Goal: Task Accomplishment & Management: Use online tool/utility

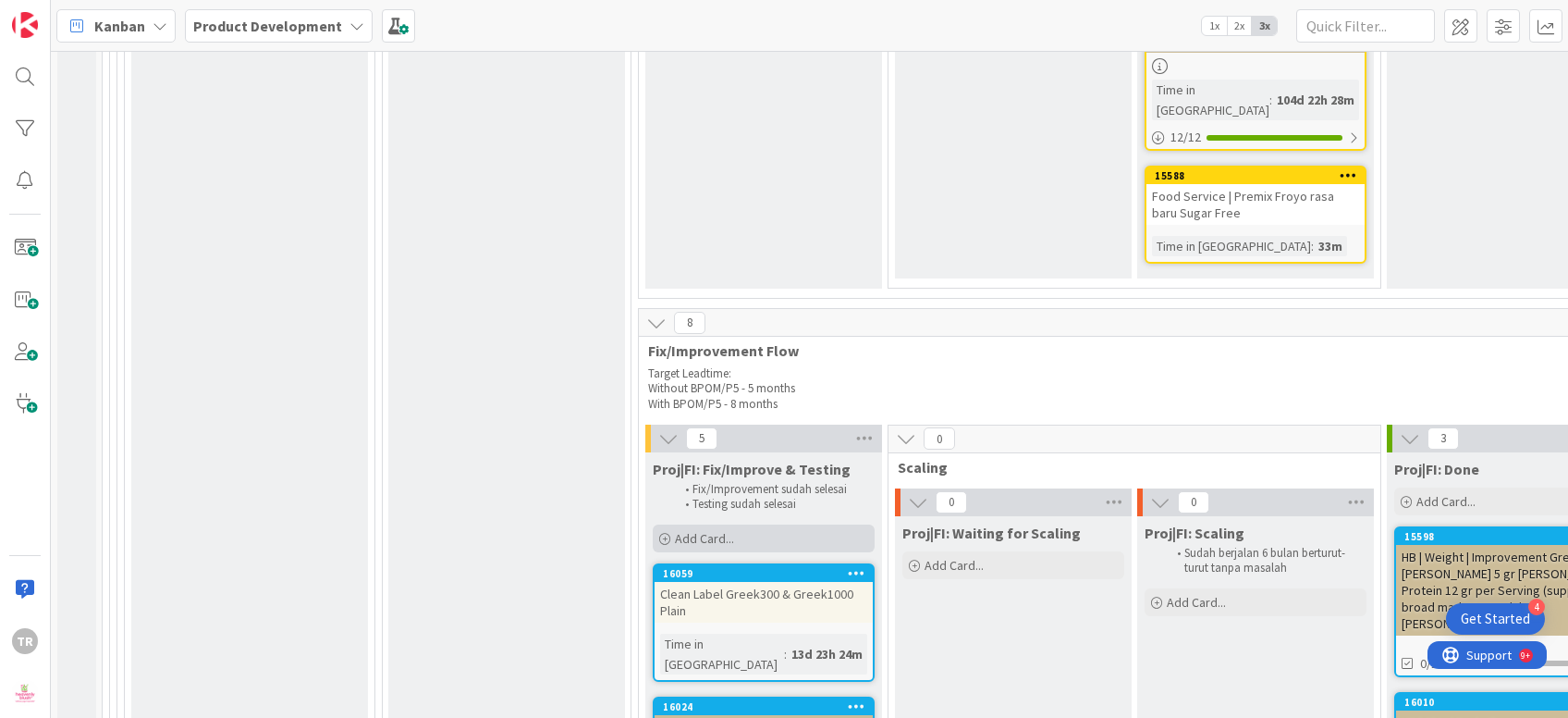
click at [801, 524] on div "Add Card..." at bounding box center [763, 538] width 222 height 28
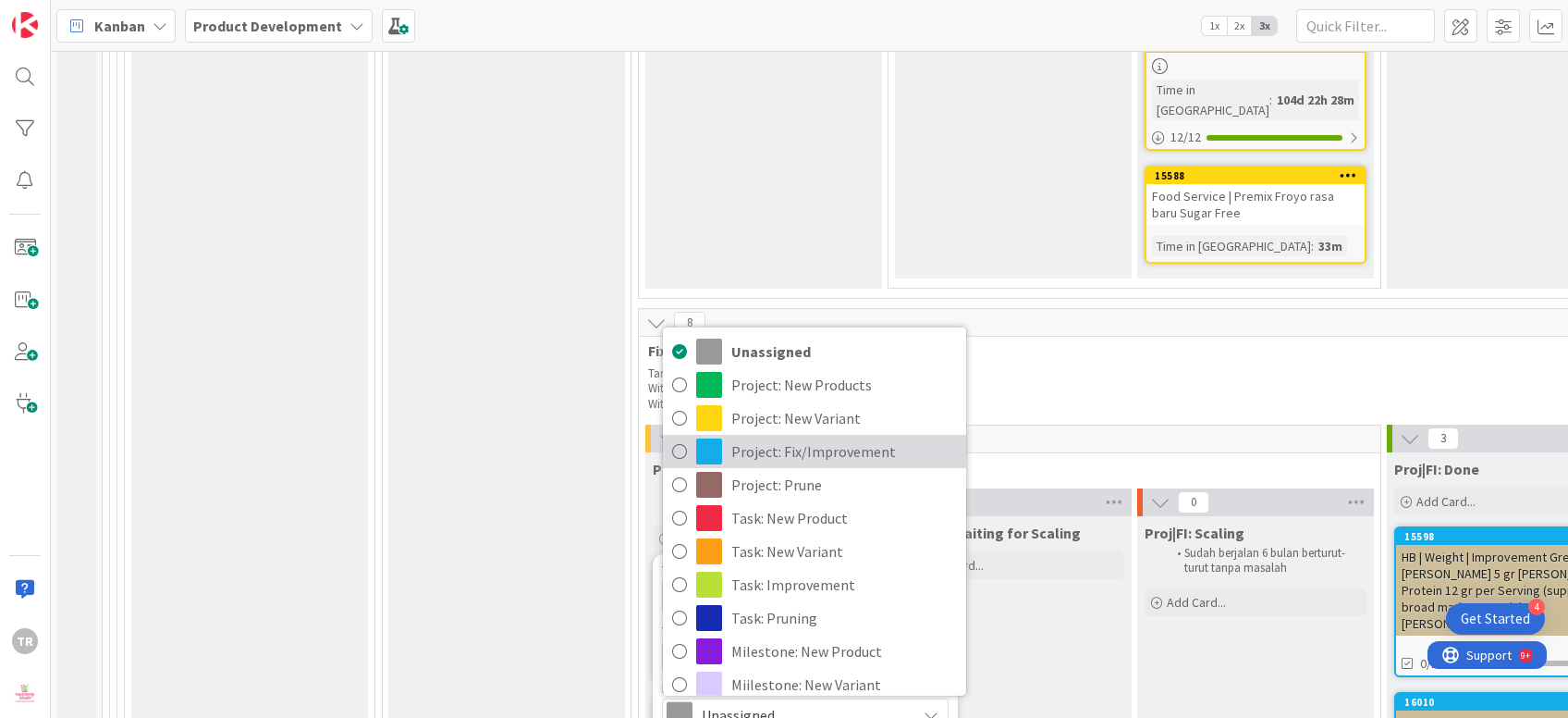
click at [824, 437] on span "Project: Fix/Improvement" at bounding box center [844, 451] width 226 height 28
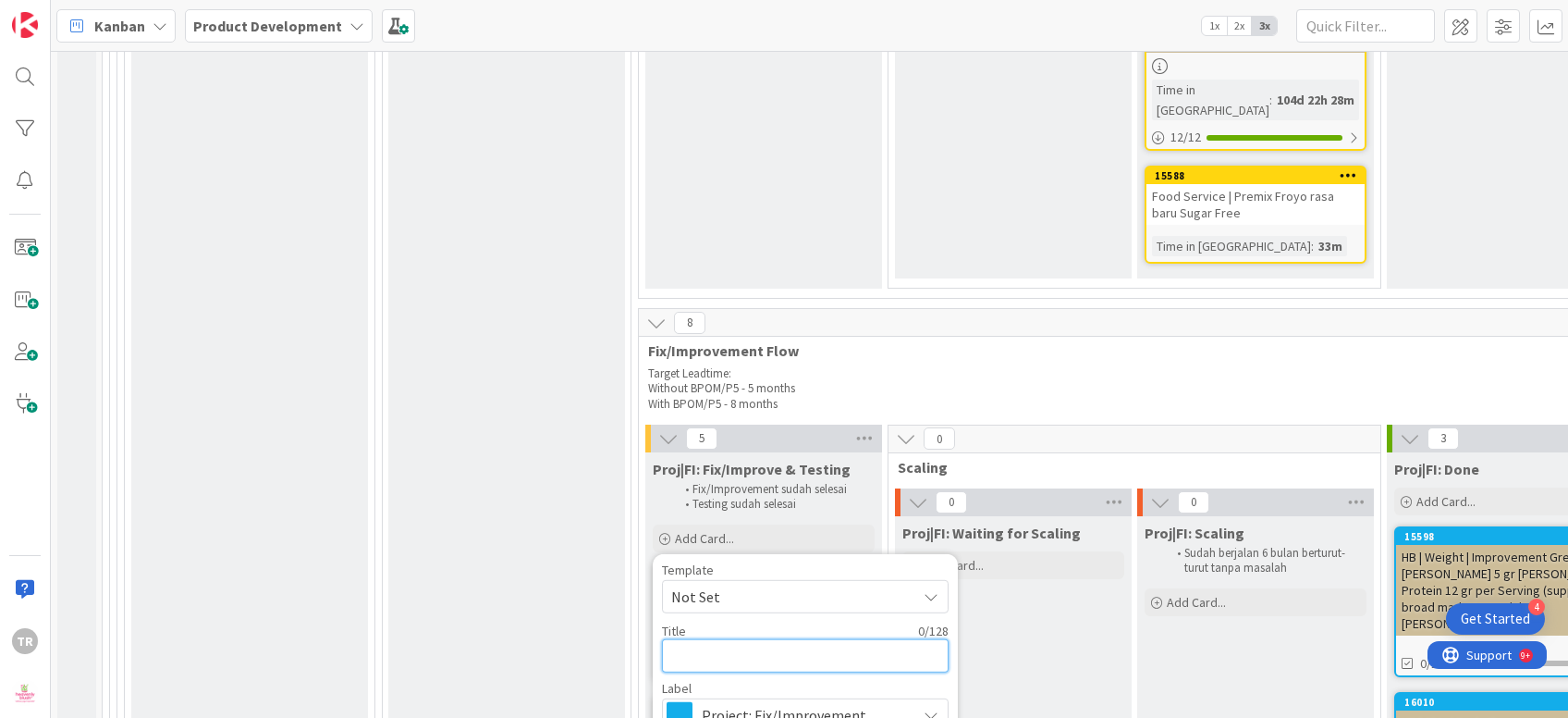
click at [765, 639] on textarea at bounding box center [805, 655] width 287 height 33
type textarea "x"
type textarea "I"
type textarea "x"
type textarea "Im"
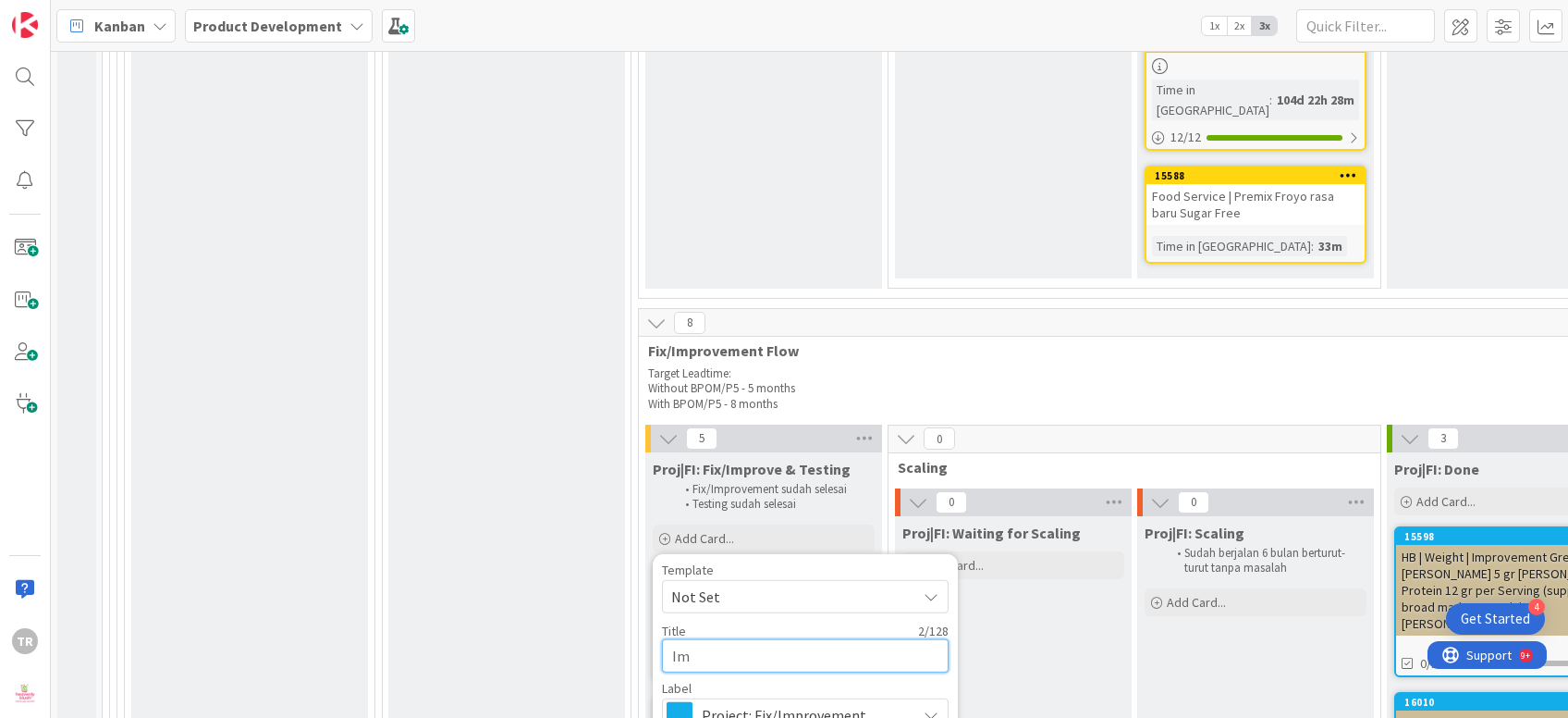
type textarea "x"
type textarea "Imp"
type textarea "x"
type textarea "Impr"
type textarea "x"
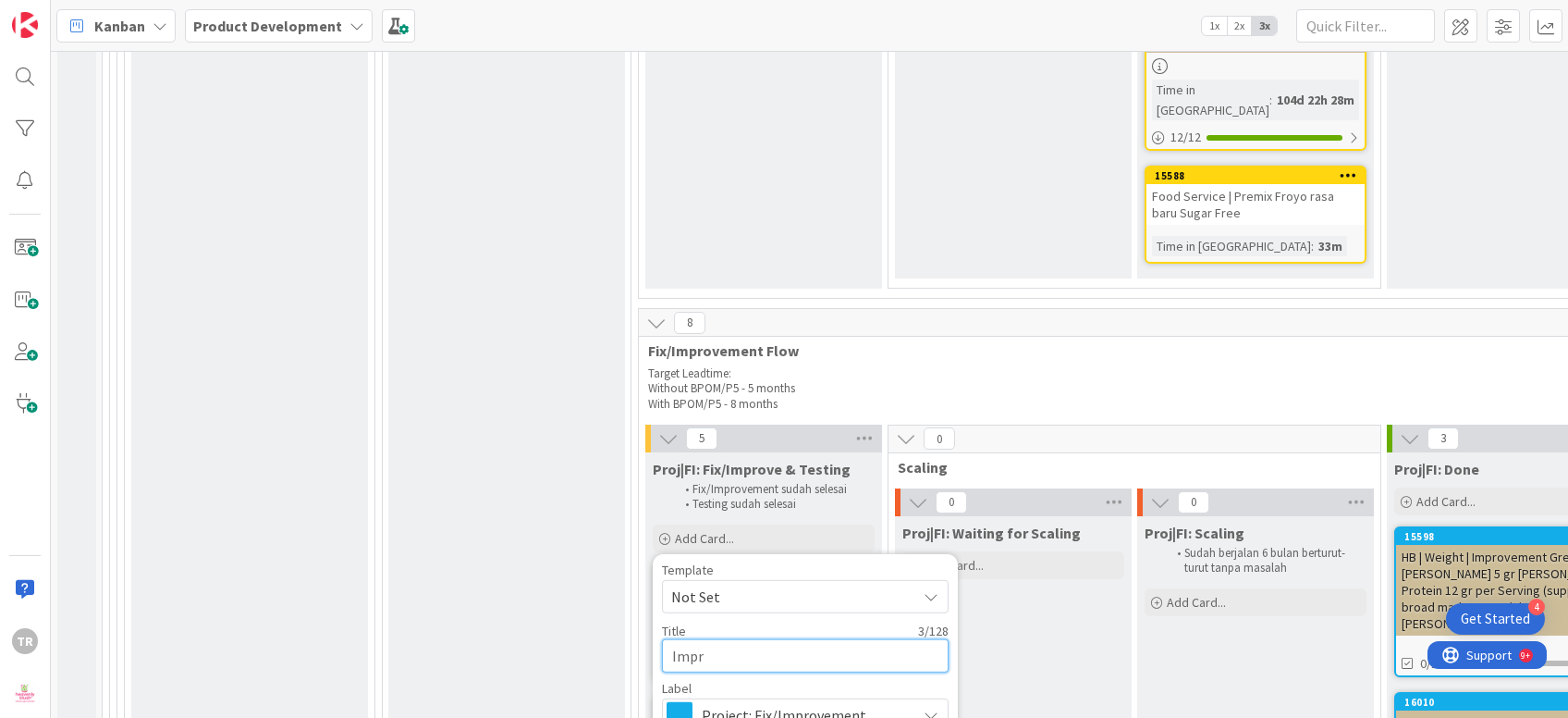
type textarea "Impro"
type textarea "x"
type textarea "Improv"
type textarea "x"
type textarea "Improve"
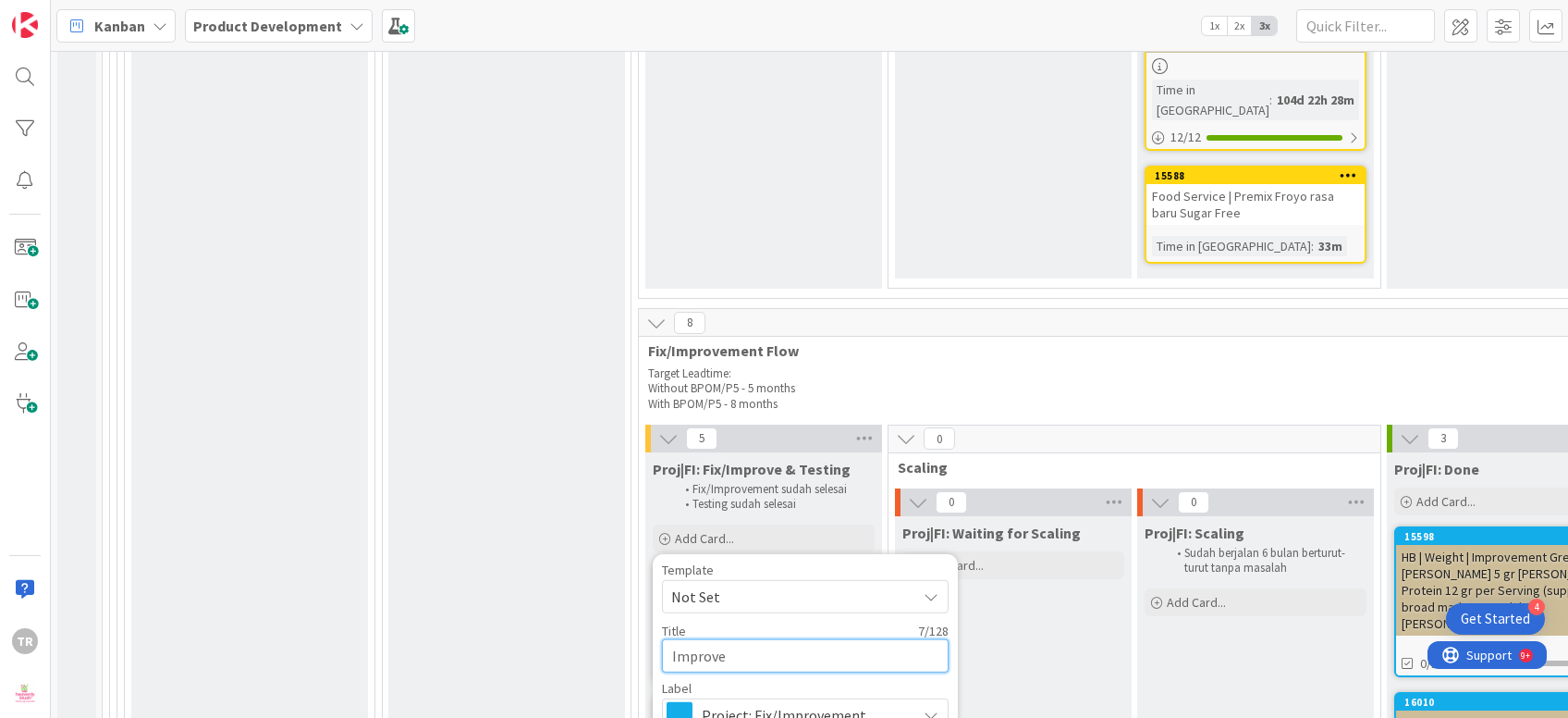
type textarea "x"
type textarea "Improvem"
type textarea "x"
type textarea "Improveme"
type textarea "x"
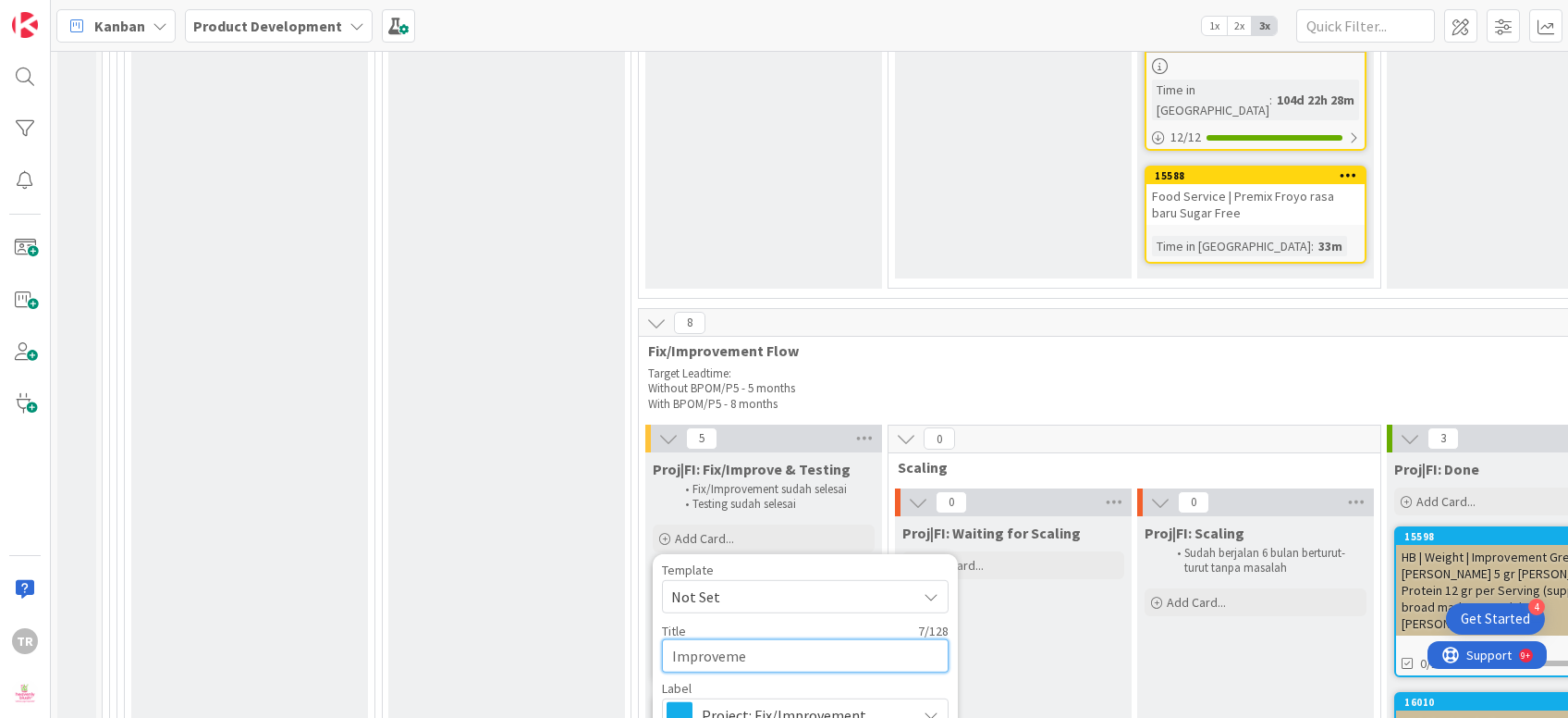
type textarea "Improvemen"
type textarea "x"
type textarea "Improvement"
type textarea "x"
type textarea "Improvement D"
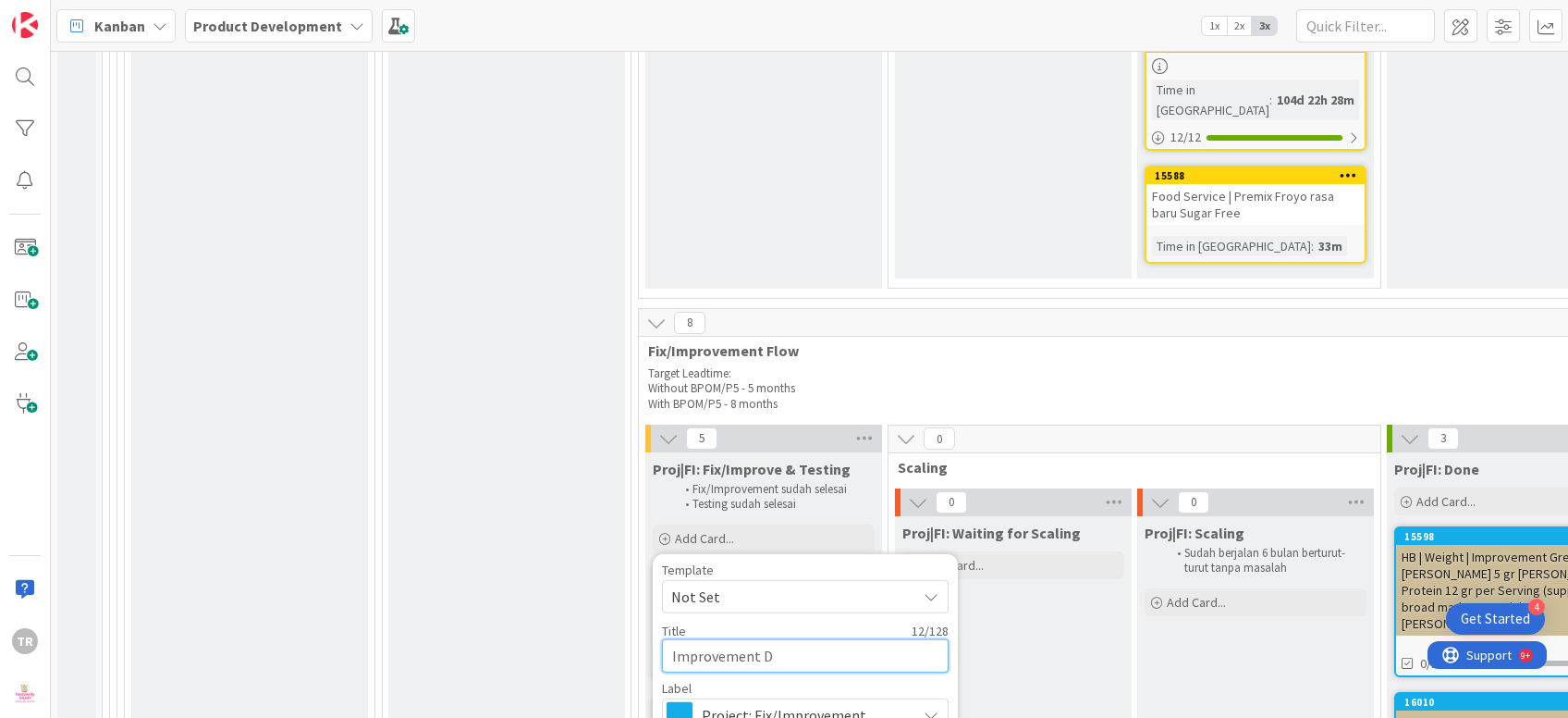
type textarea "x"
type textarea "Improvement DB"
type textarea "x"
type textarea "Improvement"
type textarea "x"
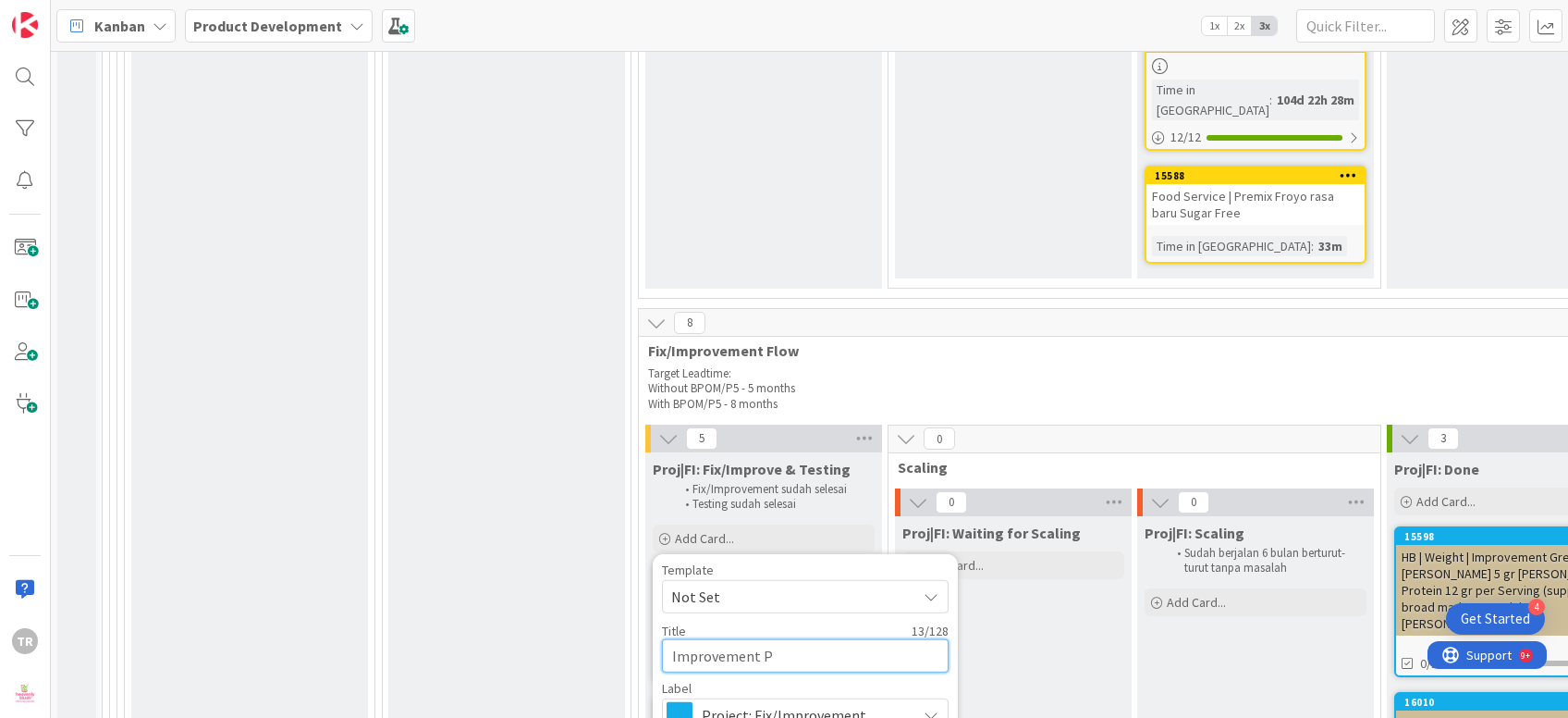
type textarea "Improvement"
type textarea "x"
type textarea "Improvement M"
type textarea "x"
type textarea "Improvement Mak"
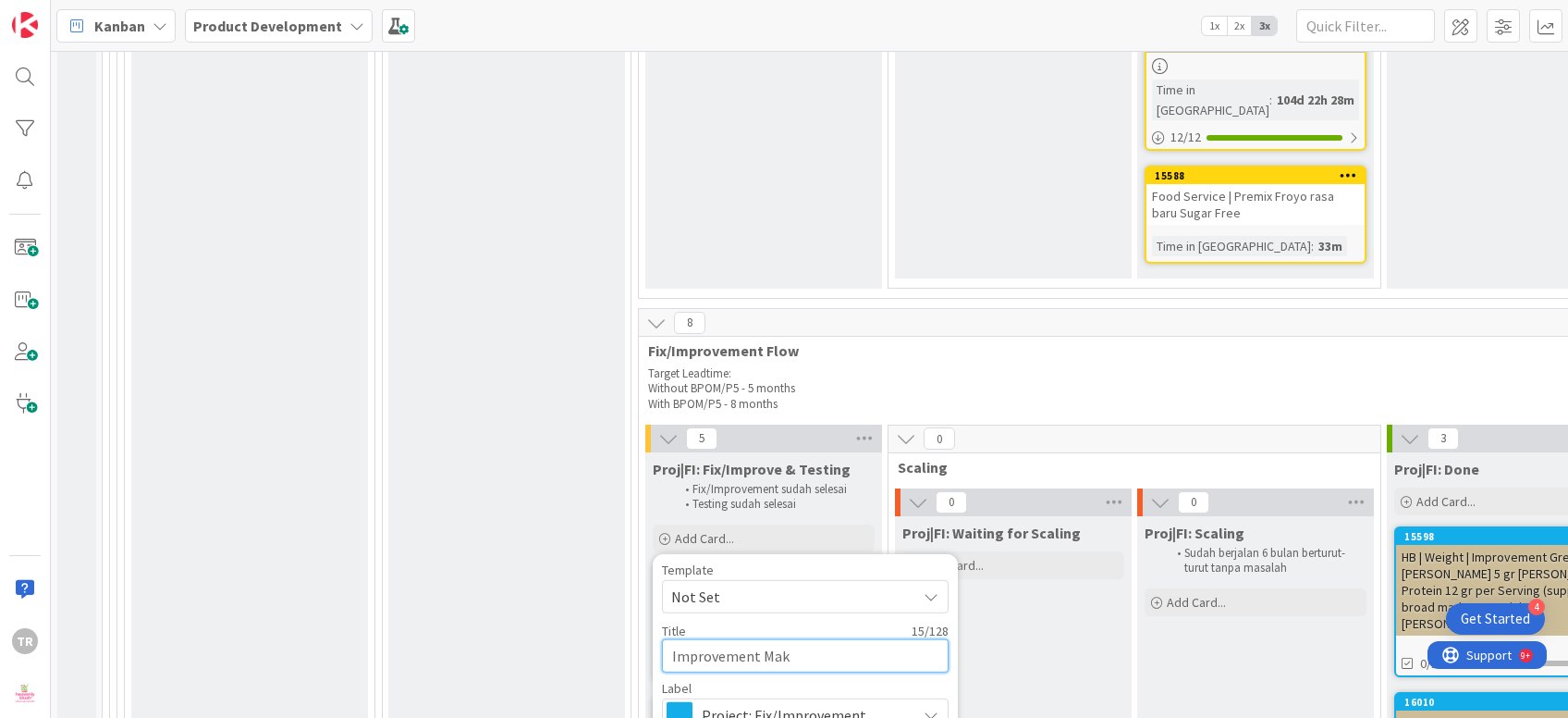
type textarea "x"
type textarea "Improvement [PERSON_NAME]"
type textarea "x"
type textarea "Improvement Maklo"
type textarea "x"
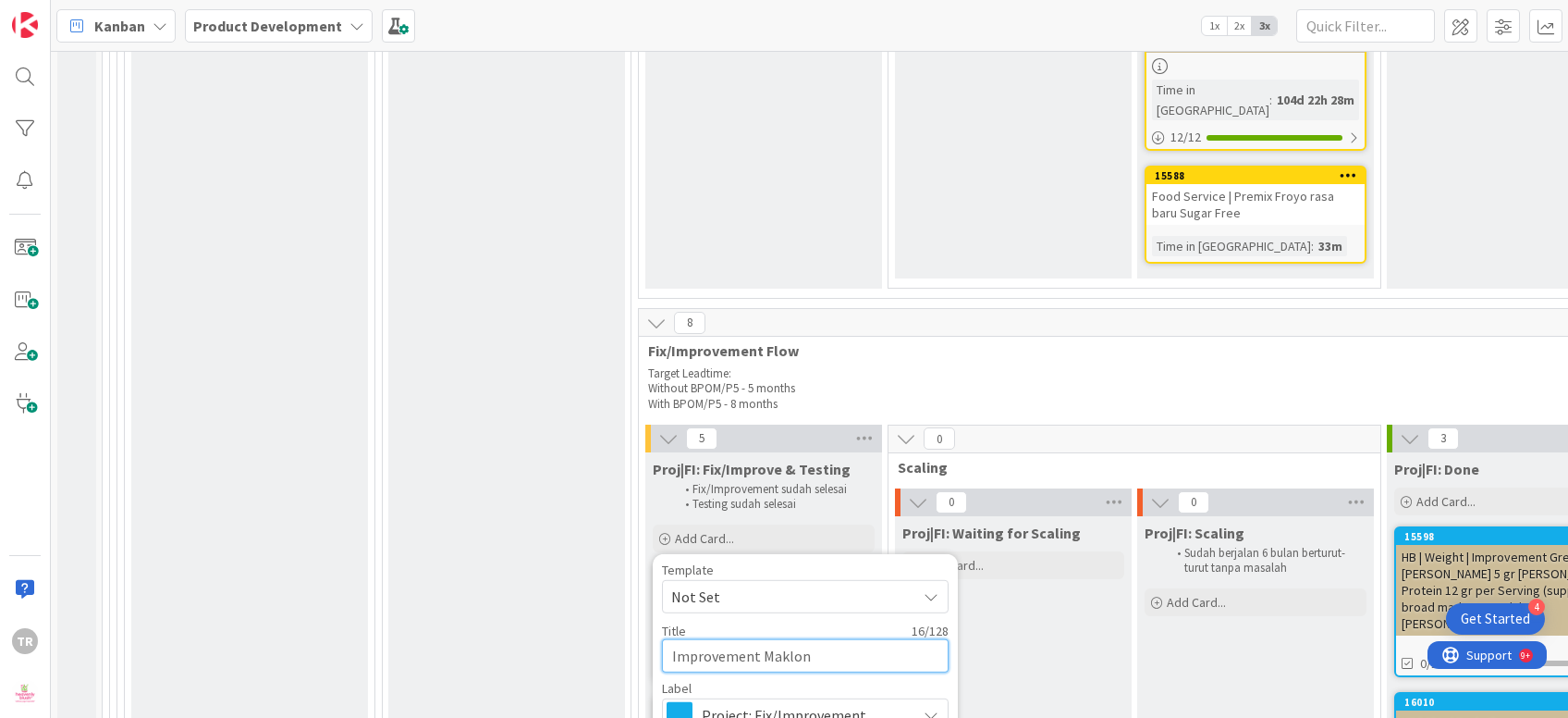
type textarea "Improvement Maklon"
type textarea "x"
type textarea "Improvement Maklon D"
type textarea "x"
type textarea "Improvement Maklon Do"
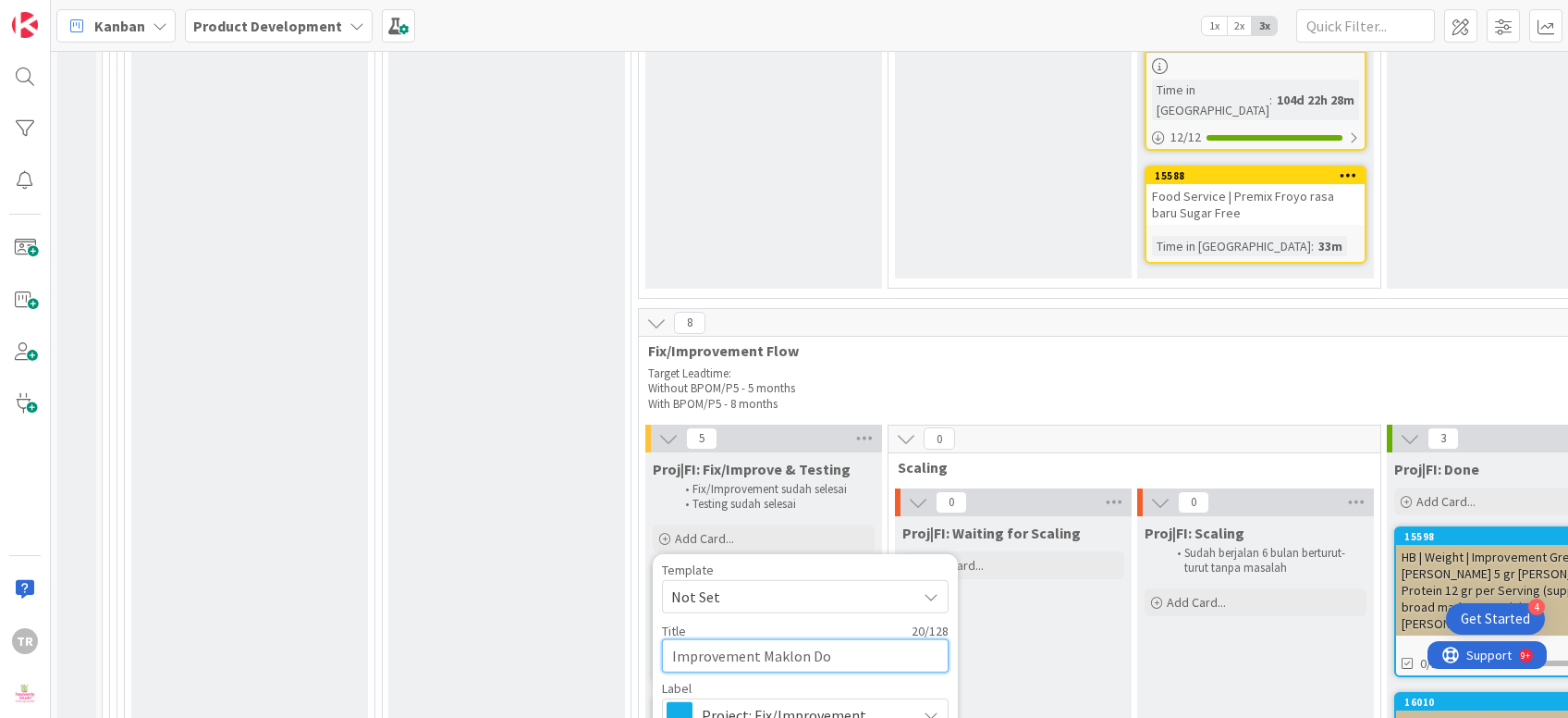
type textarea "x"
type textarea "Improvement Maklon [PERSON_NAME]"
type textarea "x"
type textarea "Improvement PMaklon [PERSON_NAME]"
type textarea "x"
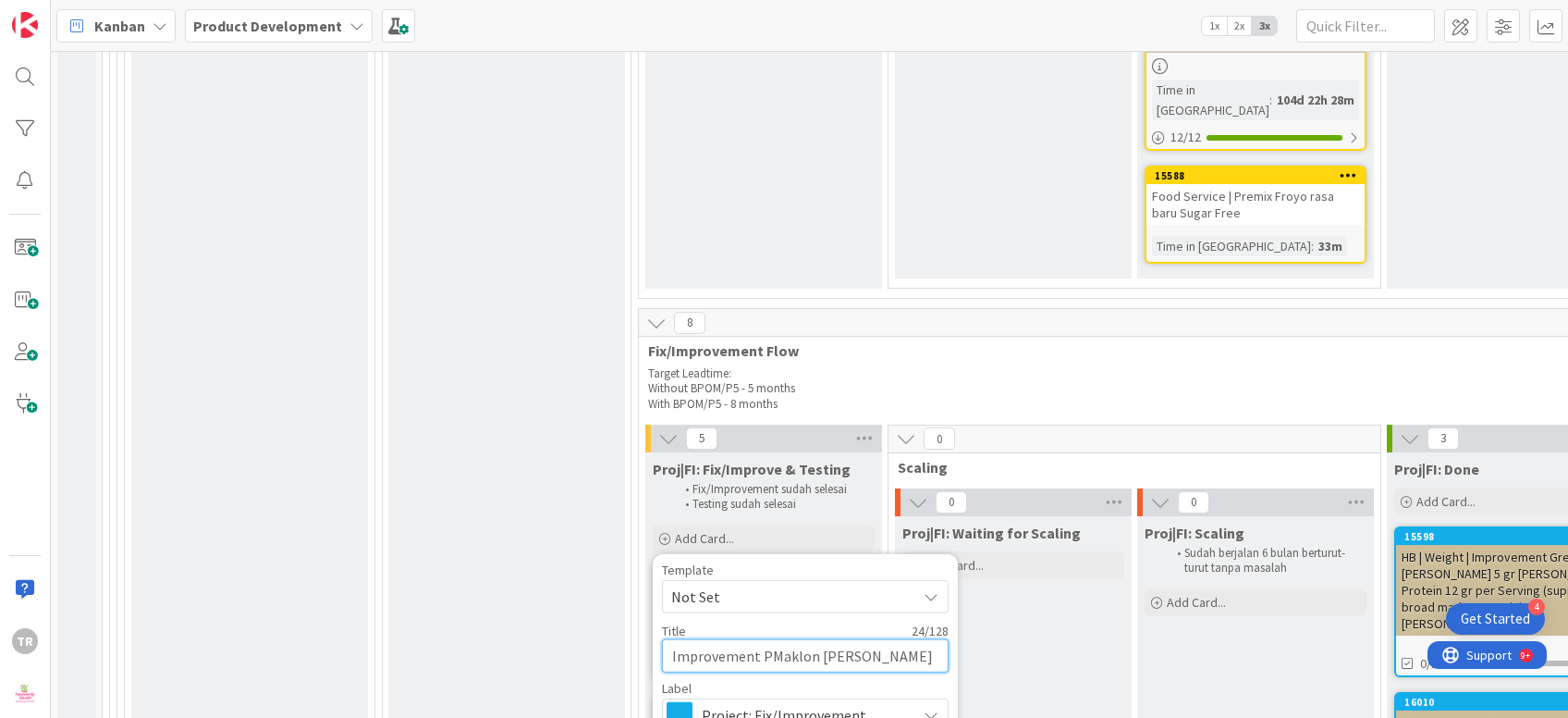
type textarea "Improvement PrMaklon [PERSON_NAME]"
type textarea "x"
type textarea "Improvement Produksi Maklon [PERSON_NAME]"
type textarea "x"
type textarea "Improvement Produksi DMaklon [PERSON_NAME]"
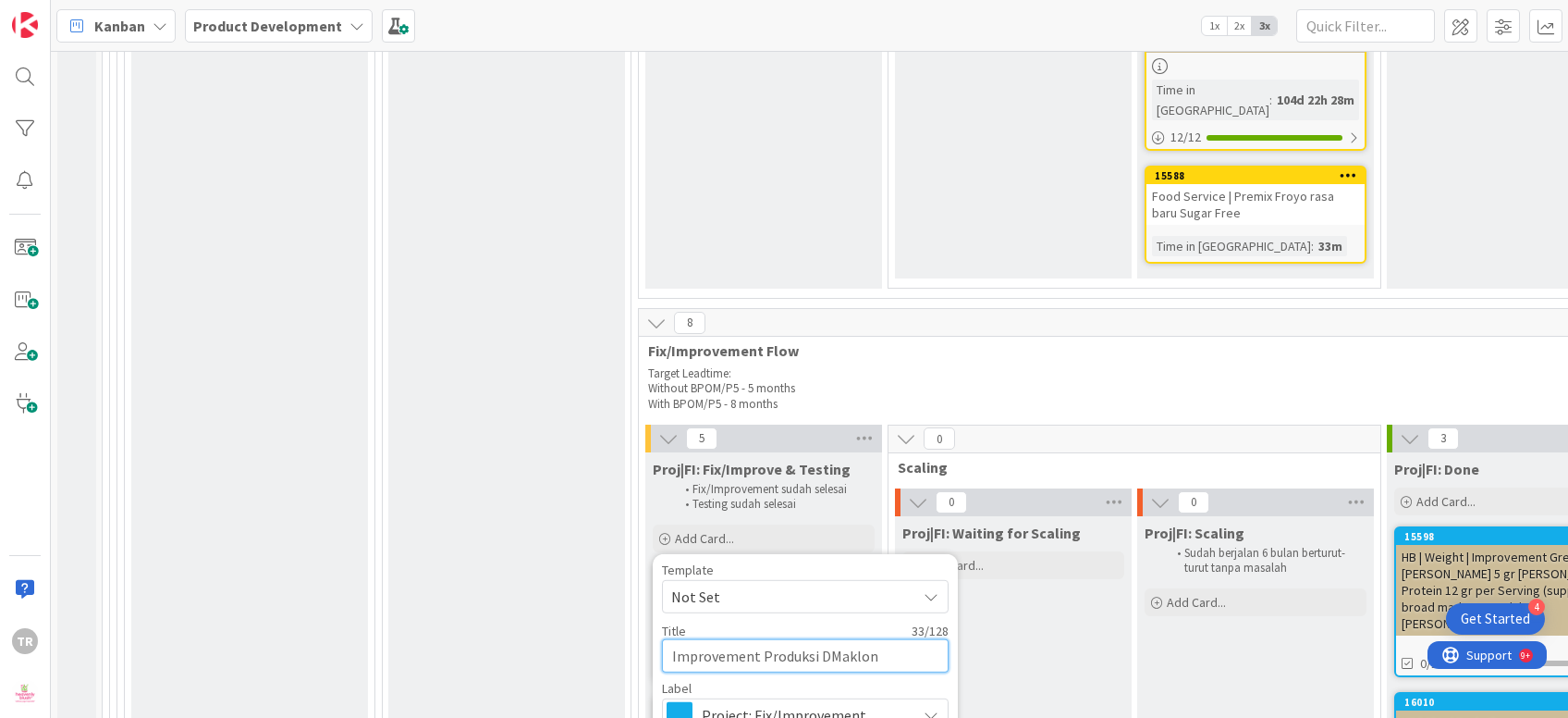
type textarea "x"
type textarea "Improvement Produksi DoMaklon [PERSON_NAME]"
type textarea "x"
type textarea "Improvement Produksi DonaMaklon [PERSON_NAME]"
type textarea "x"
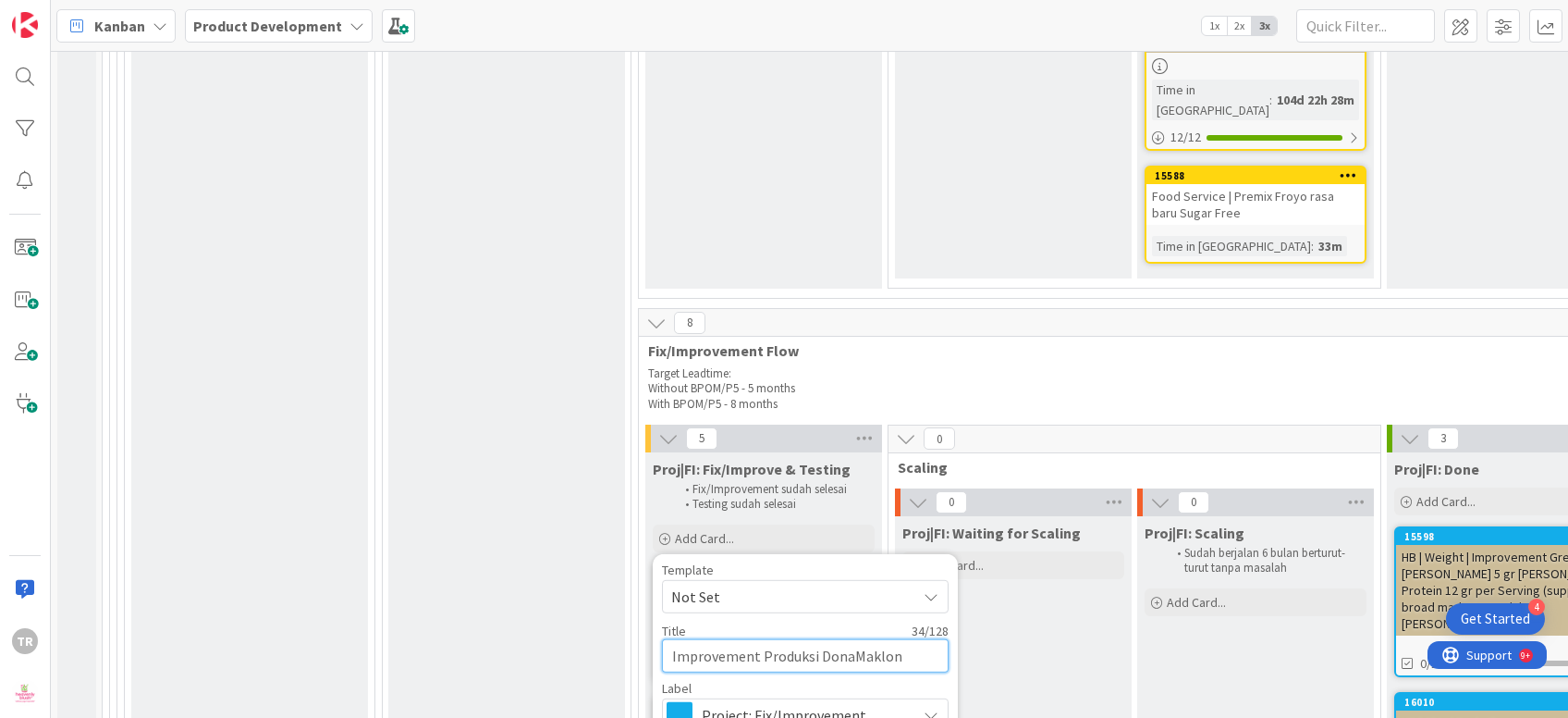
type textarea "Improvement Produksi DonatMaklon [PERSON_NAME]"
type textarea "x"
type textarea "Improvement Produksi [PERSON_NAME] Maklon [PERSON_NAME]"
type textarea "x"
type textarea "Improvement Produksi [PERSON_NAME] dMaklon [PERSON_NAME]"
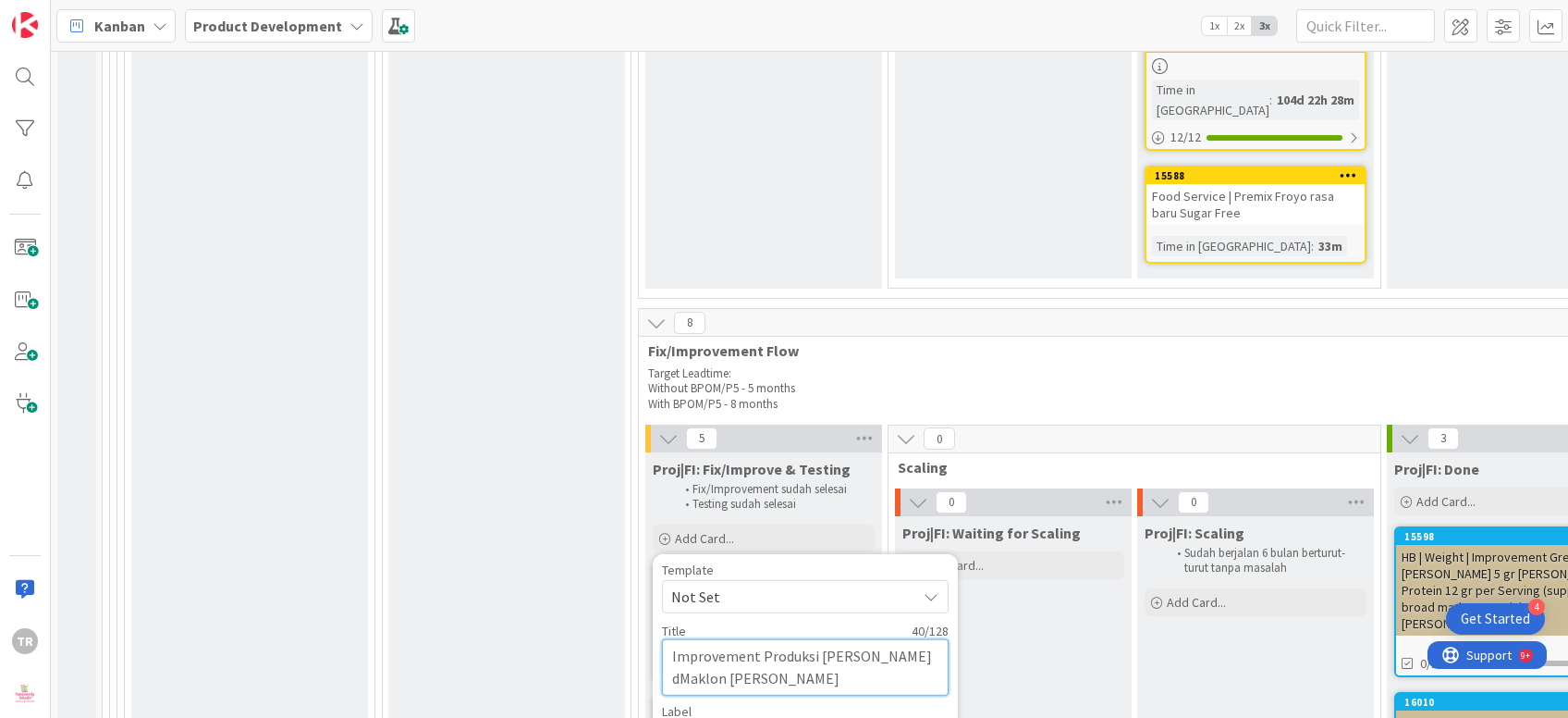
type textarea "x"
type textarea "Improvement Produksi [PERSON_NAME] diMaklon [PERSON_NAME]"
type textarea "x"
type textarea "Improvement Produksi [PERSON_NAME] di Maklon"
type textarea "x"
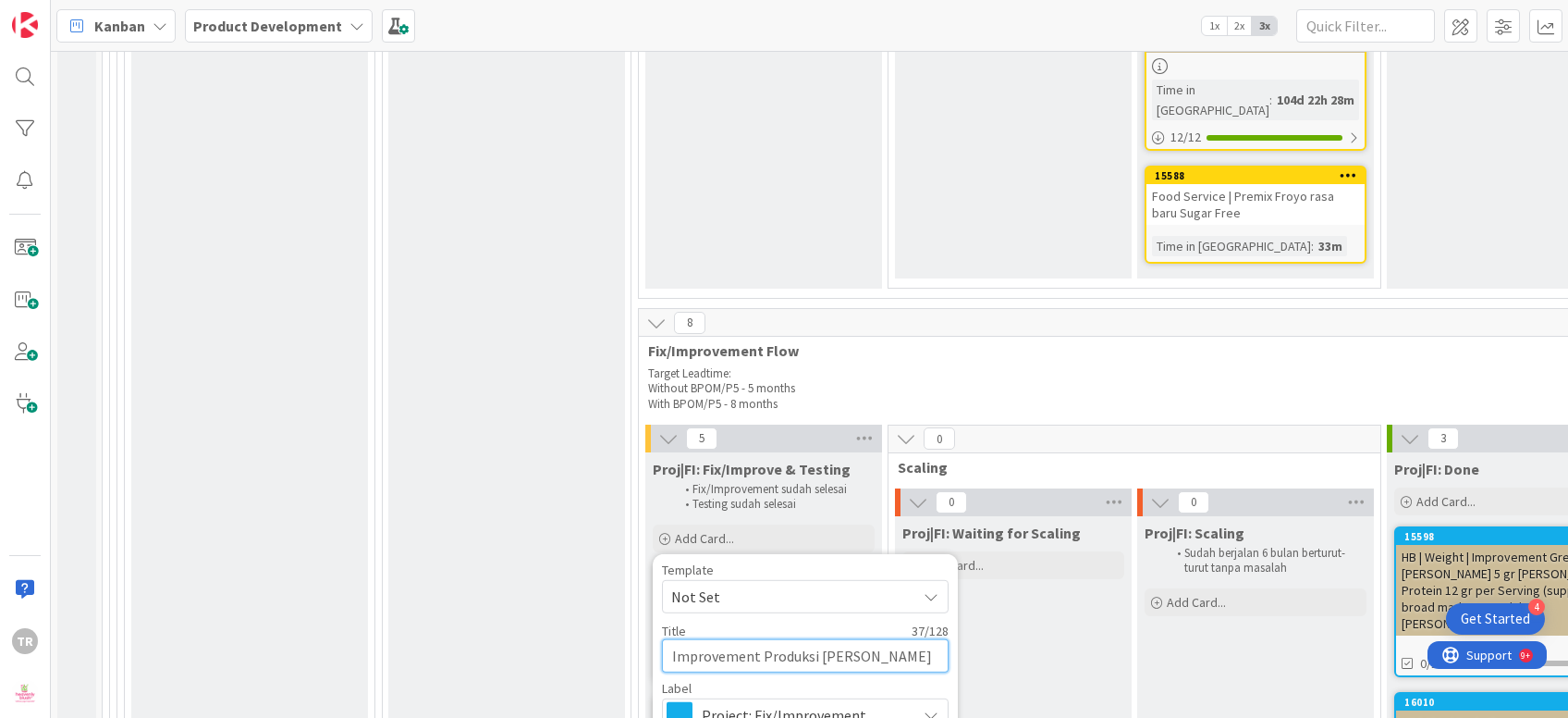
type textarea "Improvement Produksi [PERSON_NAME] di Maklon"
type textarea "x"
type textarea "Improvement Produksi [PERSON_NAME] di Maklon"
type textarea "x"
type textarea "Improvement Produksi [PERSON_NAME] di Maklon"
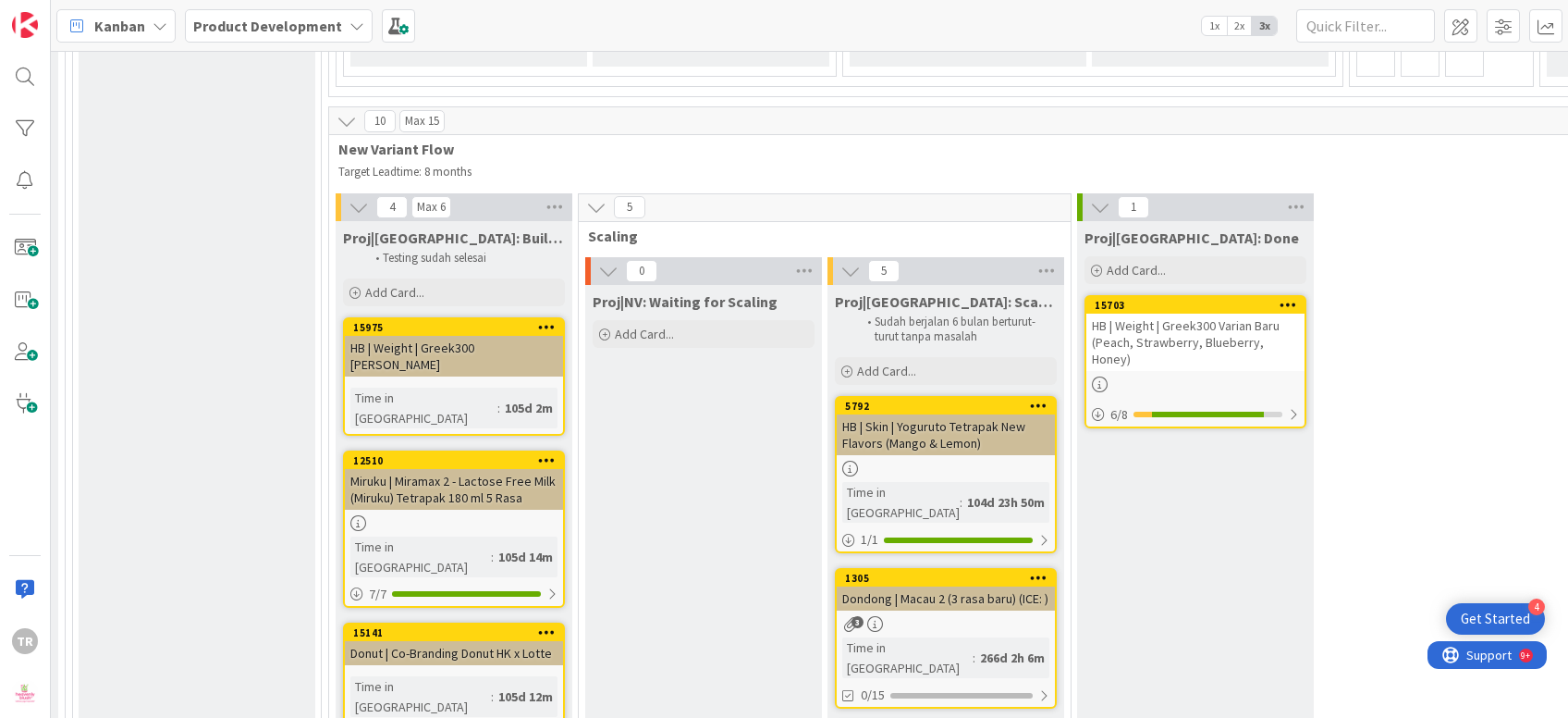
scroll to position [1674, 310]
click at [1238, 437] on div "Proj|[GEOGRAPHIC_DATA]: Done Add Card... 15703 HB | Weight | Greek300 Varian Ba…" at bounding box center [1195, 723] width 236 height 1007
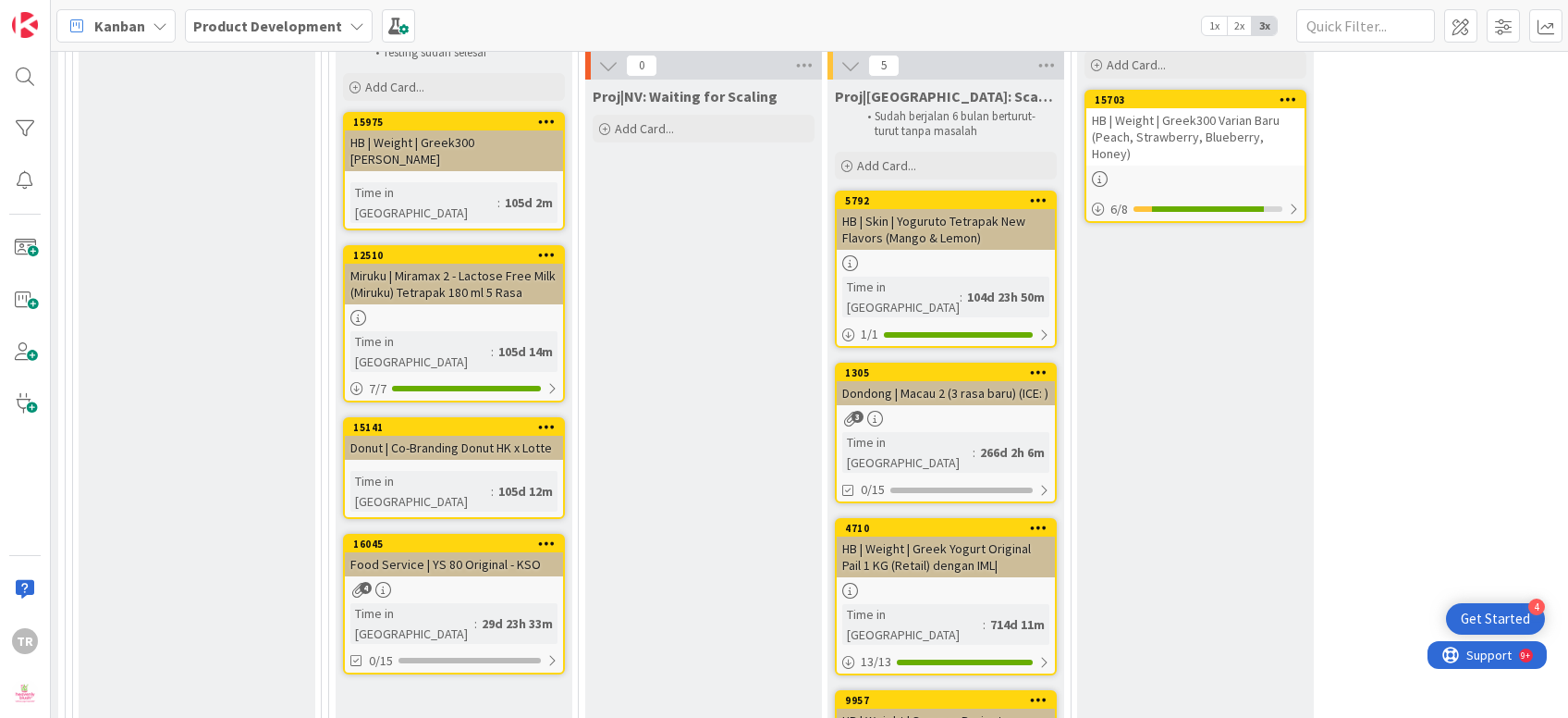
scroll to position [1826, 310]
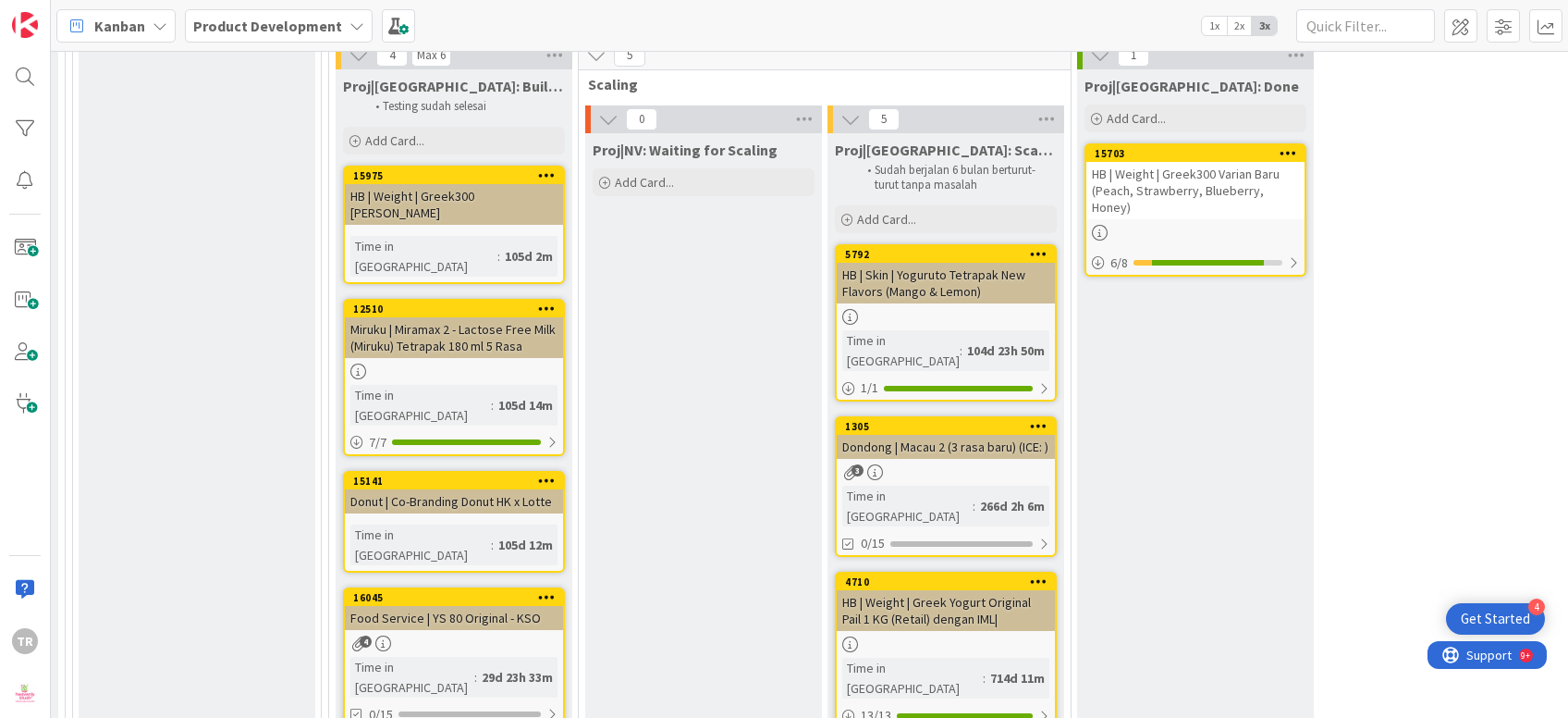
click at [1187, 316] on div "Proj|[GEOGRAPHIC_DATA]: Done Add Card... 15703 HB | Weight | Greek300 Varian Ba…" at bounding box center [1195, 573] width 236 height 1007
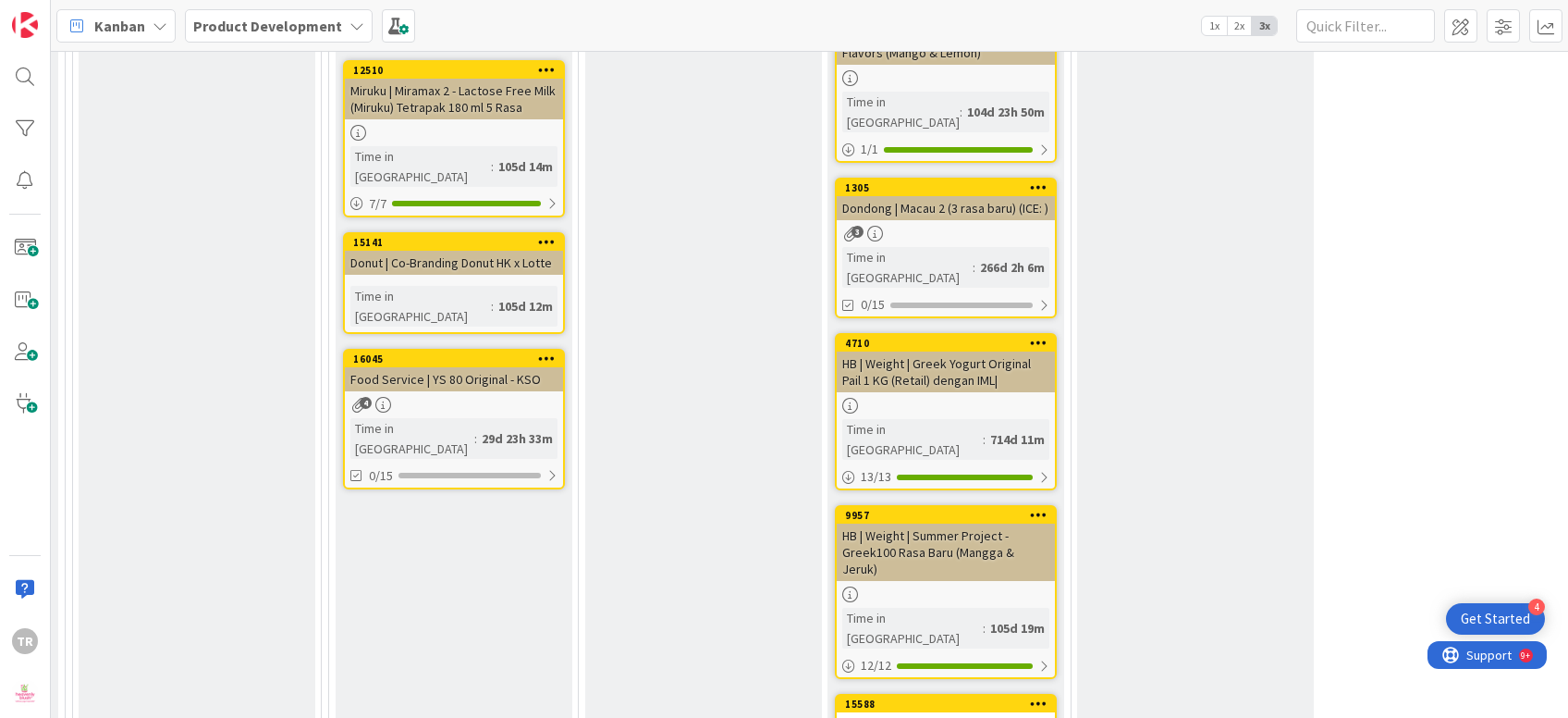
scroll to position [1976, 310]
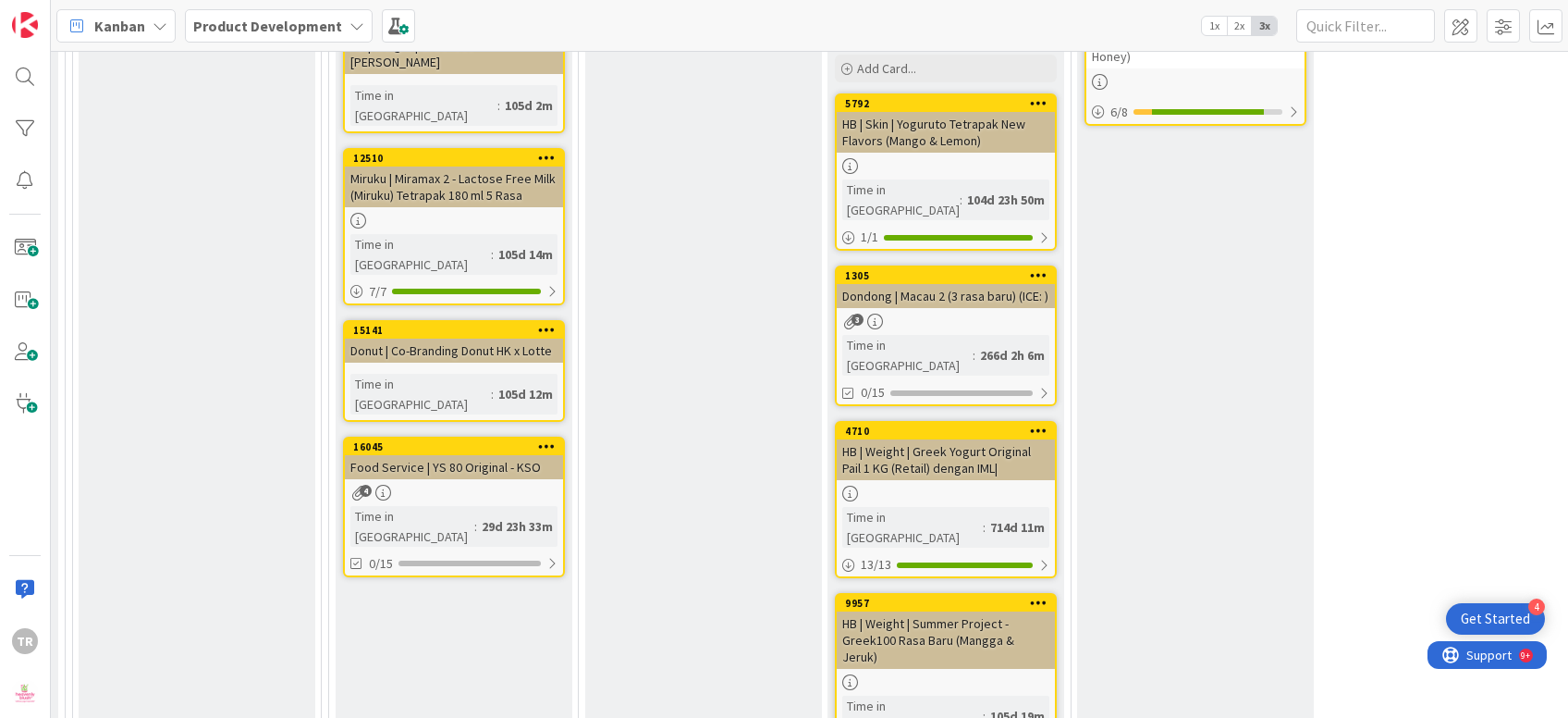
click at [1171, 297] on div "Proj|[GEOGRAPHIC_DATA]: Done Add Card... 15703 HB | Weight | Greek300 Varian Ba…" at bounding box center [1195, 421] width 236 height 1007
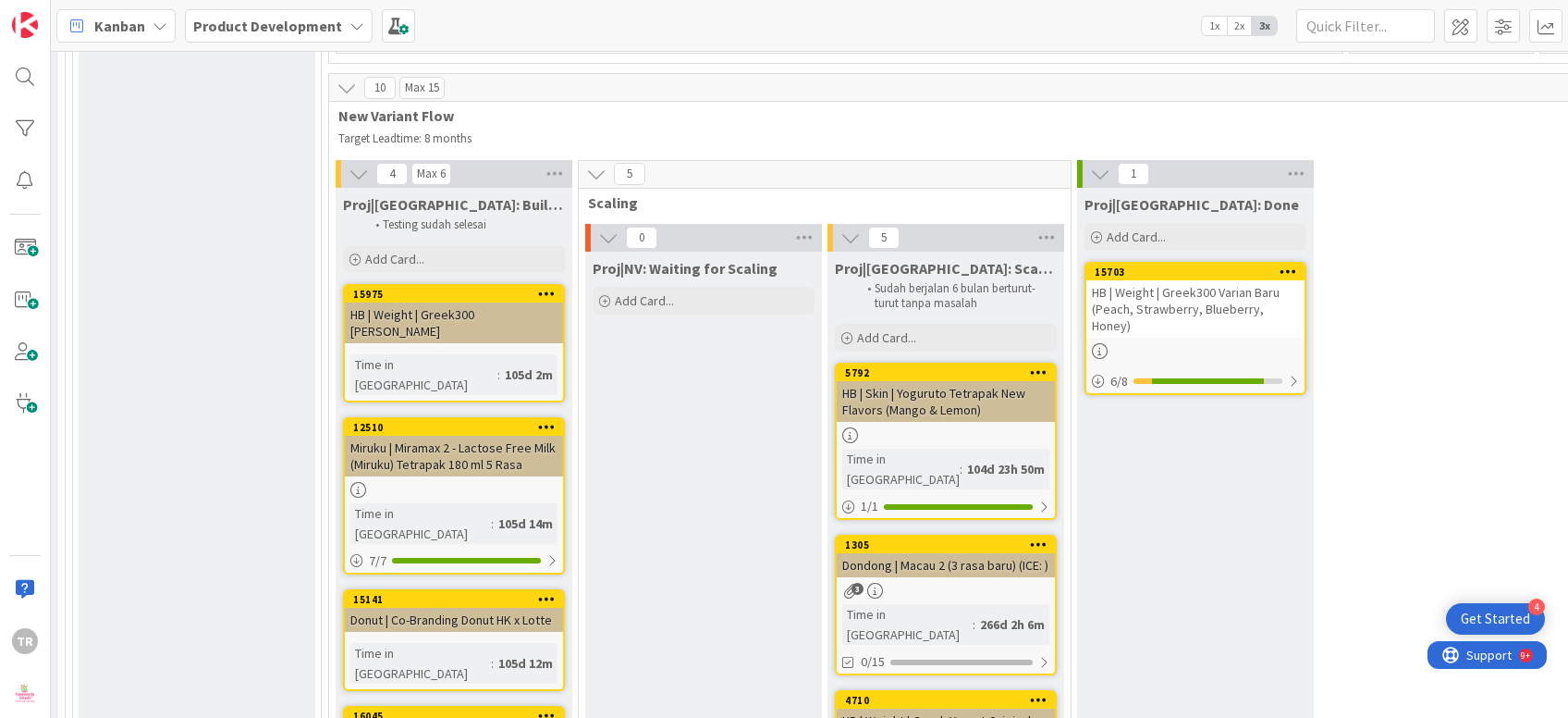
scroll to position [1717, 310]
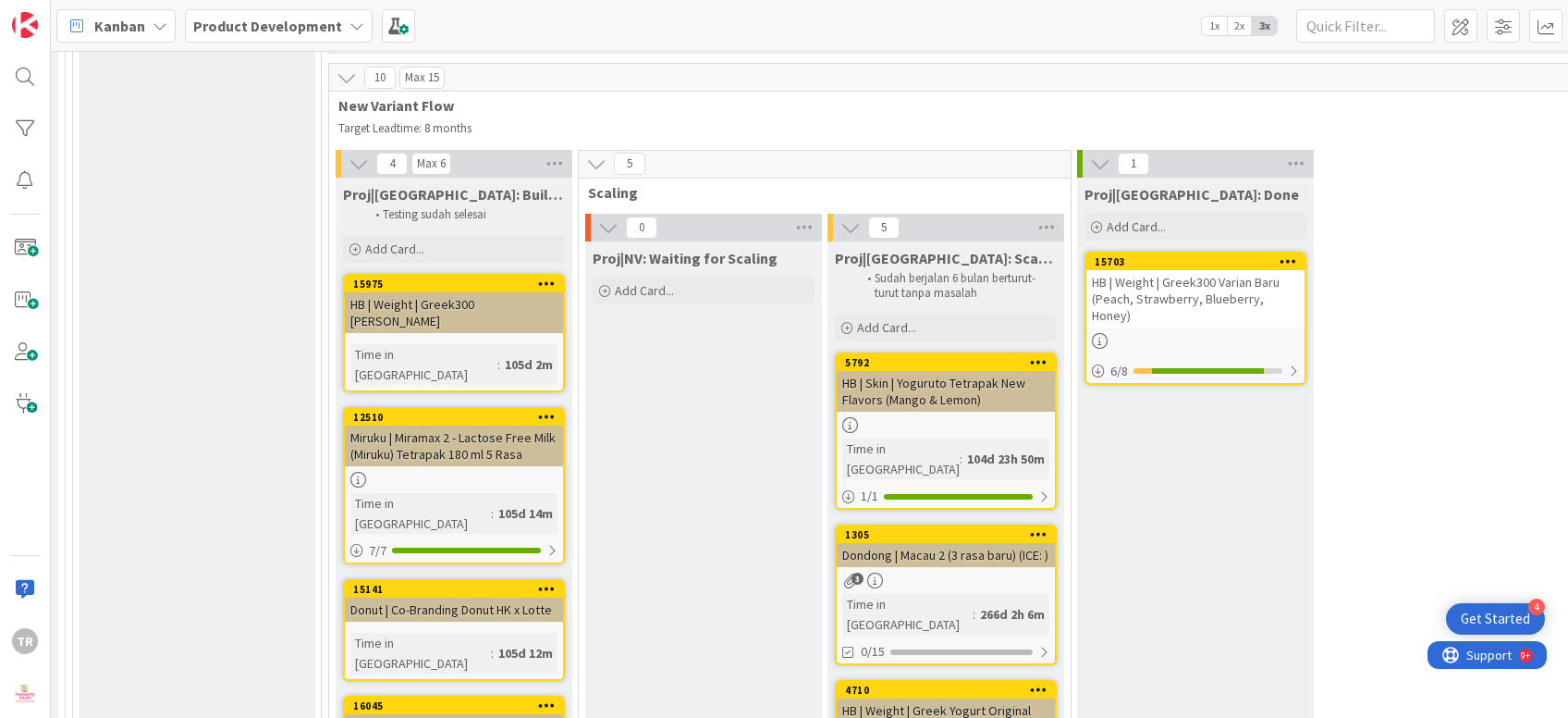
click at [1159, 300] on div "Proj|[GEOGRAPHIC_DATA]: Done Add Card... 15703 HB | Weight | Greek300 Varian Ba…" at bounding box center [1195, 680] width 236 height 1007
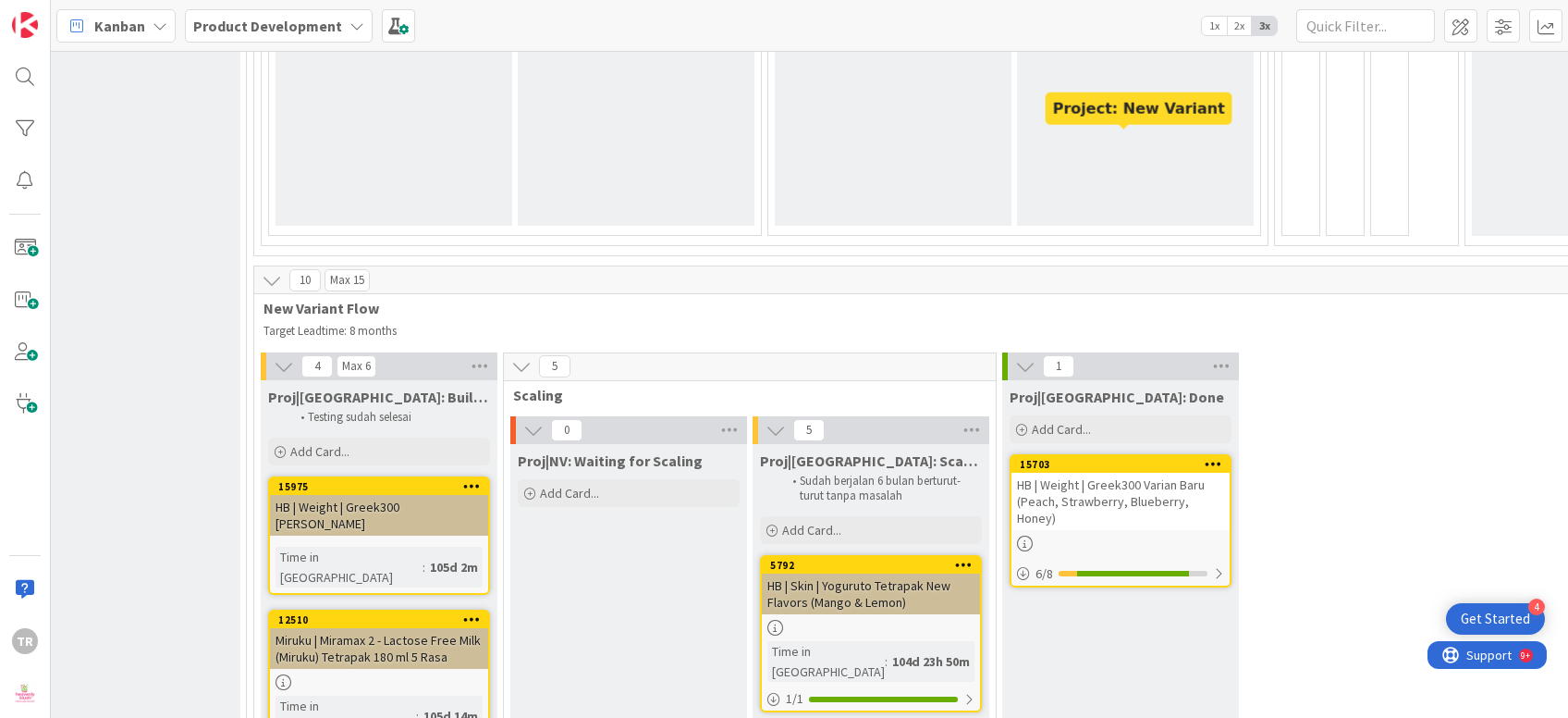
scroll to position [1718, 384]
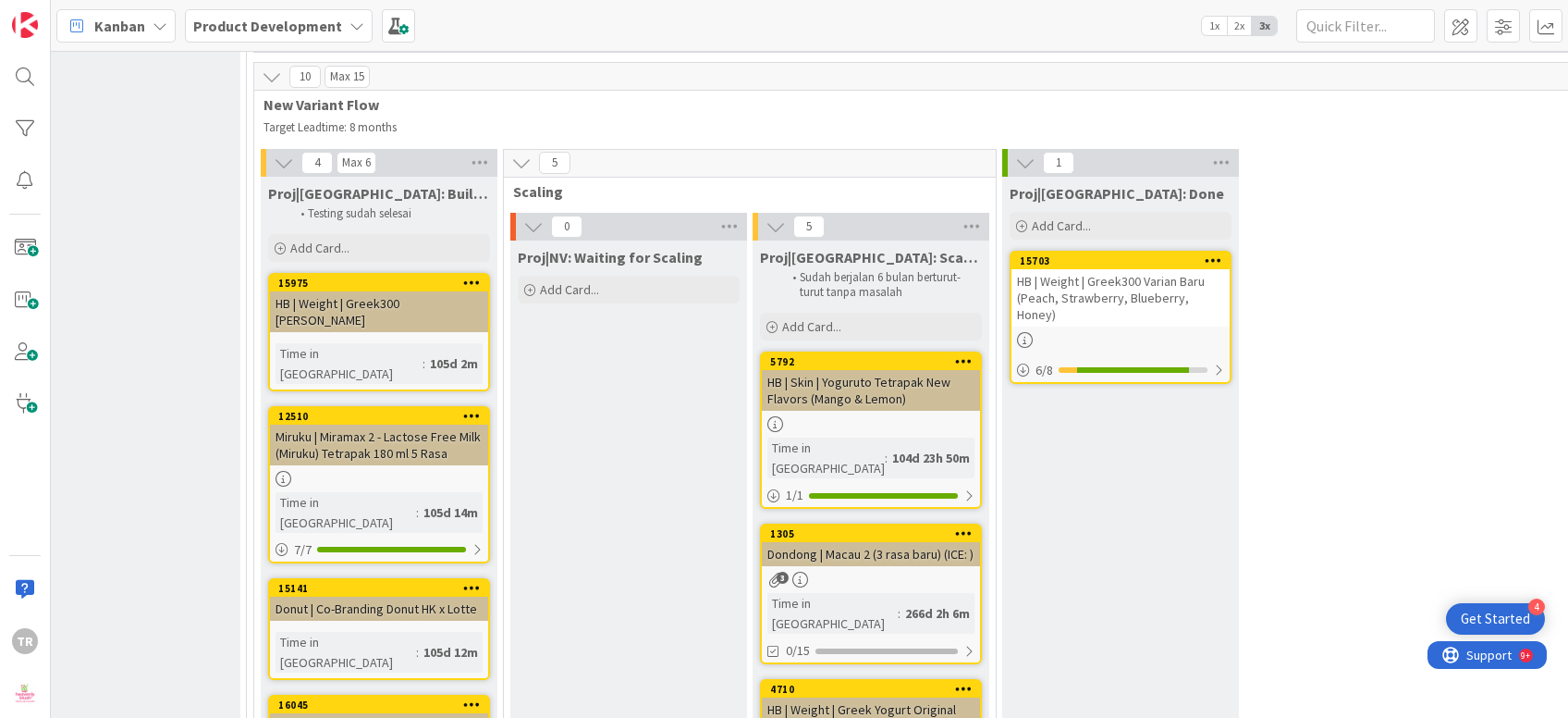
click at [1119, 402] on div "Proj|[GEOGRAPHIC_DATA]: Done Add Card... 15703 HB | Weight | Greek300 Varian Ba…" at bounding box center [1121, 679] width 236 height 1007
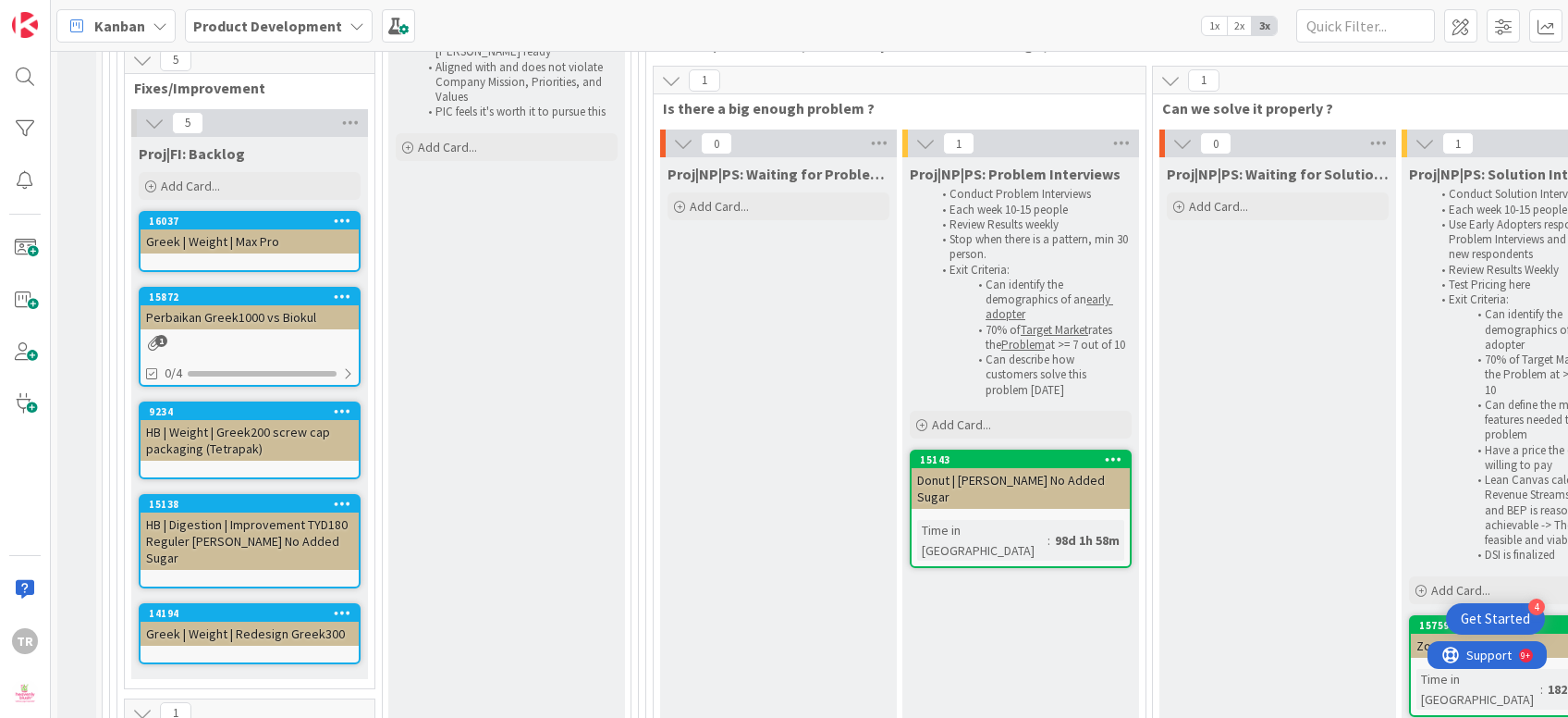
scroll to position [546, 0]
